Goal: Go to known website: Access a specific website the user already knows

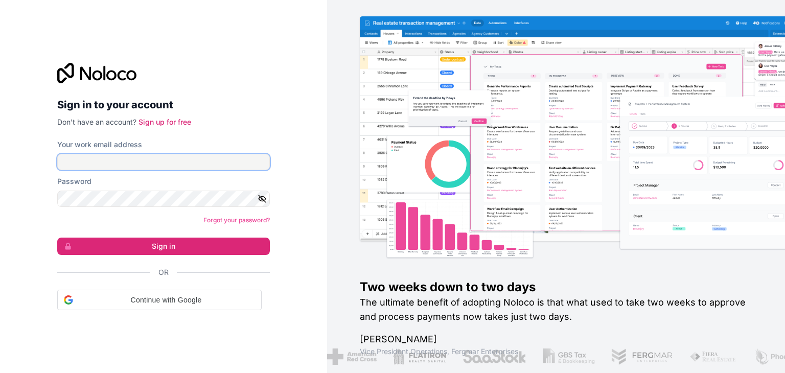
drag, startPoint x: 139, startPoint y: 159, endPoint x: 139, endPoint y: 165, distance: 6.1
click at [139, 159] on input "Your work email address" at bounding box center [163, 162] width 213 height 16
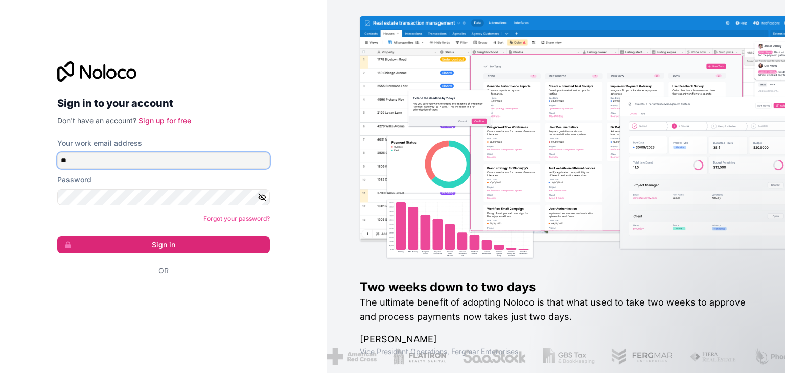
type input "*"
type input "**********"
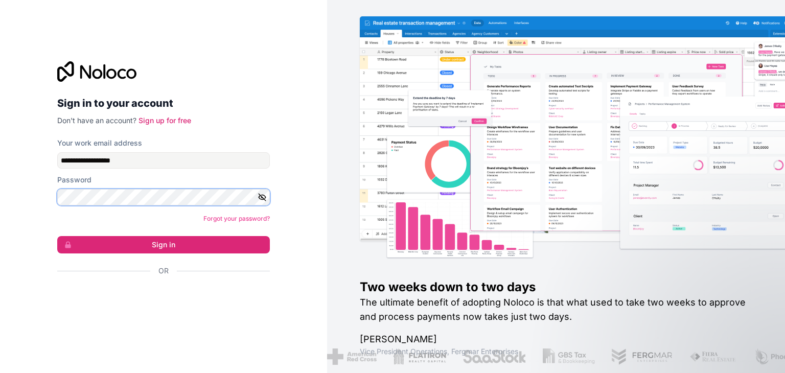
click at [57, 236] on button "Sign in" at bounding box center [163, 244] width 213 height 17
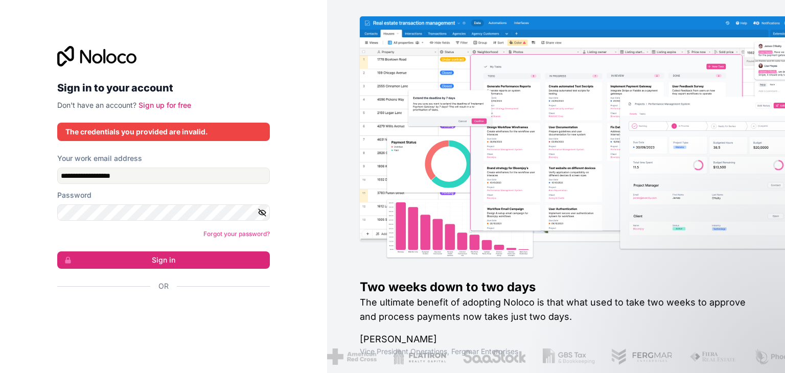
click at [264, 210] on icon "button" at bounding box center [262, 212] width 7 height 5
click at [57, 252] on button "Sign in" at bounding box center [163, 260] width 213 height 17
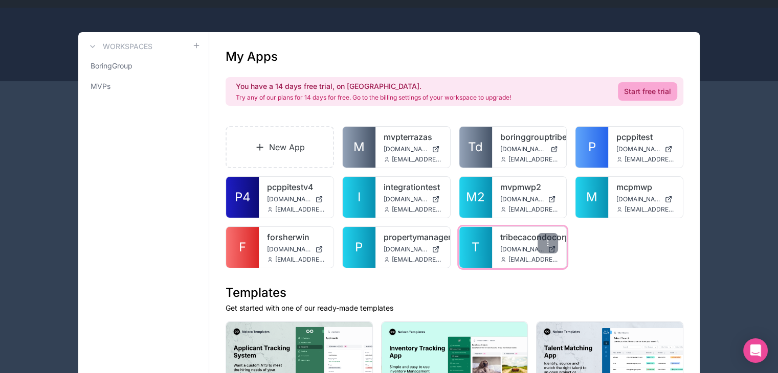
scroll to position [51, 0]
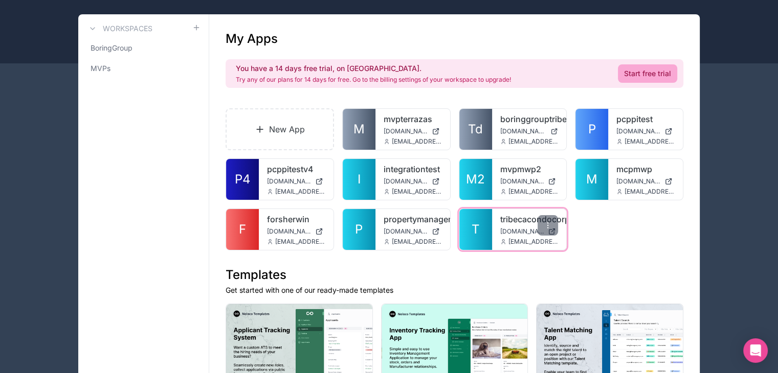
click at [511, 230] on span "[DOMAIN_NAME]" at bounding box center [522, 232] width 44 height 8
click at [467, 229] on link "T" at bounding box center [475, 229] width 33 height 41
